Goal: Task Accomplishment & Management: Use online tool/utility

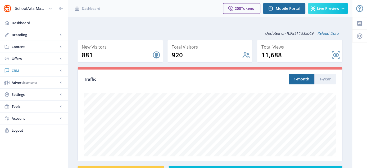
click at [14, 70] on span "CRM" at bounding box center [35, 70] width 47 height 5
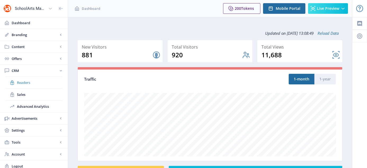
click at [23, 82] on span "Readers" at bounding box center [40, 82] width 46 height 5
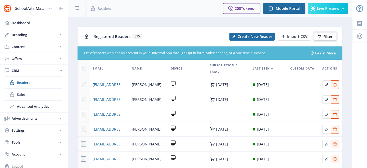
click at [327, 37] on span "Filter" at bounding box center [328, 36] width 9 height 4
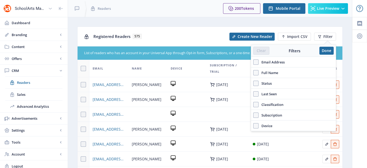
click at [266, 73] on span "Full Name" at bounding box center [269, 72] width 20 height 6
click at [254, 73] on input "Full Name" at bounding box center [253, 72] width 0 height 0
checkbox input "true"
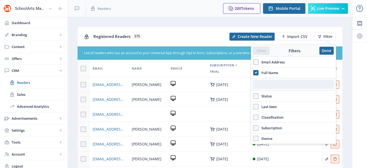
click at [266, 81] on input "text" at bounding box center [293, 84] width 80 height 8
type input "[PERSON_NAME]"
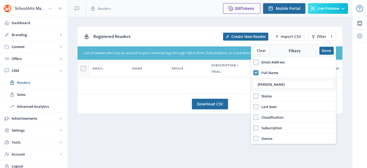
click at [255, 72] on use at bounding box center [256, 72] width 2 height 2
click at [254, 72] on input "Full Name" at bounding box center [253, 72] width 0 height 0
checkbox input "false"
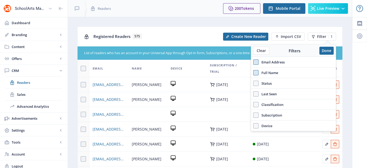
click at [256, 60] on span at bounding box center [255, 61] width 5 height 5
click at [254, 62] on input "Email Address" at bounding box center [253, 62] width 0 height 0
checkbox input "true"
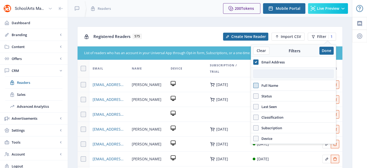
click at [271, 72] on input "text" at bounding box center [293, 73] width 80 height 8
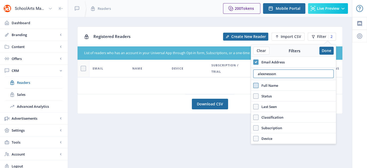
type input "alexnesson"
click at [257, 59] on icon at bounding box center [256, 61] width 2 height 5
click at [254, 62] on input "Email Address" at bounding box center [253, 62] width 0 height 0
checkbox input "false"
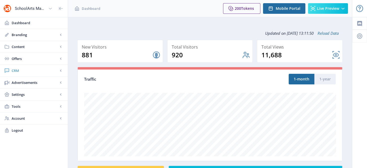
click at [18, 71] on span "CRM" at bounding box center [35, 70] width 47 height 5
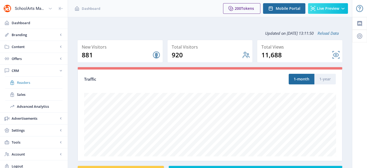
click at [23, 82] on span "Readers" at bounding box center [40, 82] width 46 height 5
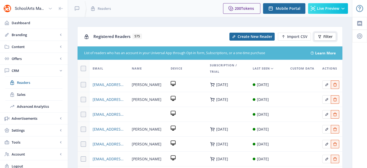
click at [324, 35] on span "Filter" at bounding box center [328, 36] width 9 height 4
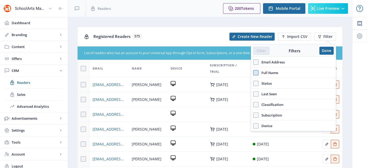
click at [256, 70] on span at bounding box center [255, 72] width 5 height 5
click at [254, 72] on input "Full Name" at bounding box center [253, 72] width 0 height 0
checkbox input "true"
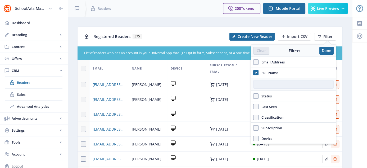
click at [265, 84] on input "text" at bounding box center [293, 84] width 80 height 8
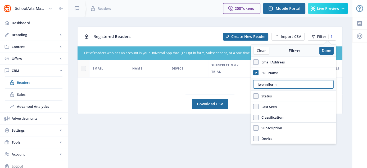
drag, startPoint x: 283, startPoint y: 85, endPoint x: 253, endPoint y: 90, distance: 30.4
click at [253, 90] on div "jwennifer n" at bounding box center [293, 84] width 85 height 13
type input "[PERSON_NAME]"
click at [326, 51] on button "Done" at bounding box center [327, 51] width 14 height 8
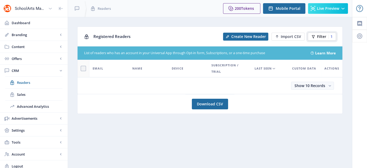
click at [319, 39] on button "Filter 1" at bounding box center [322, 37] width 28 height 8
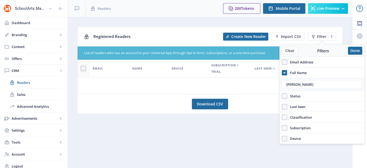
click at [279, 60] on th "Last Seen" at bounding box center [271, 68] width 38 height 17
click at [285, 62] on span at bounding box center [284, 61] width 5 height 5
click at [282, 62] on input "Email Address" at bounding box center [282, 62] width 0 height 0
checkbox input "true"
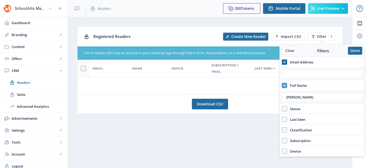
click at [286, 87] on span at bounding box center [284, 85] width 5 height 5
click at [282, 85] on input "Full Name" at bounding box center [282, 85] width 0 height 0
checkbox input "false"
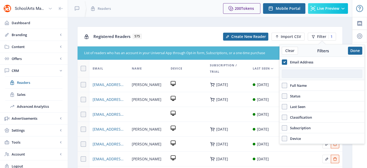
click at [288, 75] on input "text" at bounding box center [322, 73] width 80 height 8
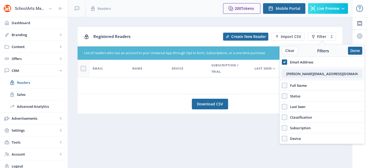
click at [348, 75] on input "jenniferlnesson@bpsma.org" at bounding box center [322, 73] width 80 height 8
type input "jenniferlnesson@bpsma.org"
click at [351, 50] on button "Done" at bounding box center [355, 51] width 14 height 8
